Goal: Find specific page/section: Find specific page/section

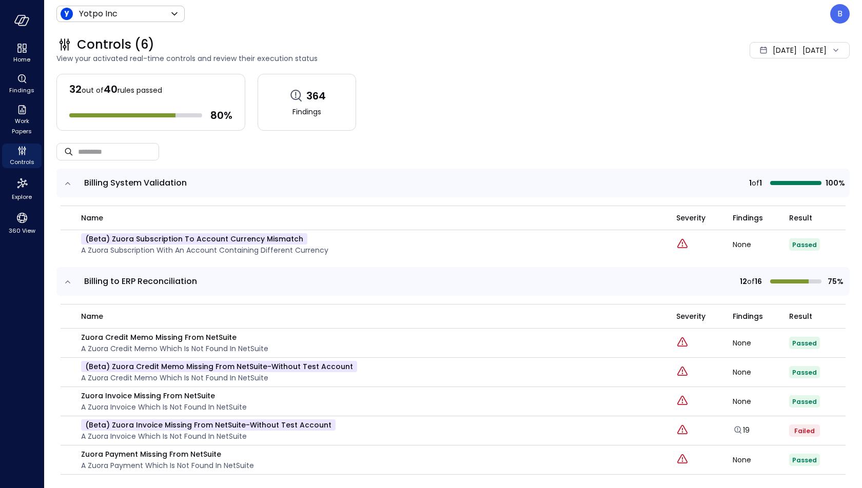
scroll to position [13, 0]
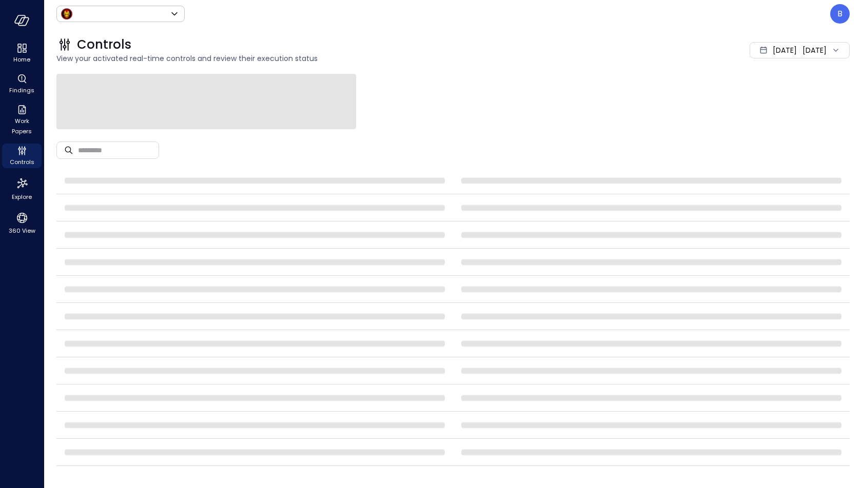
type input "*****"
